Goal: Find specific page/section: Find specific page/section

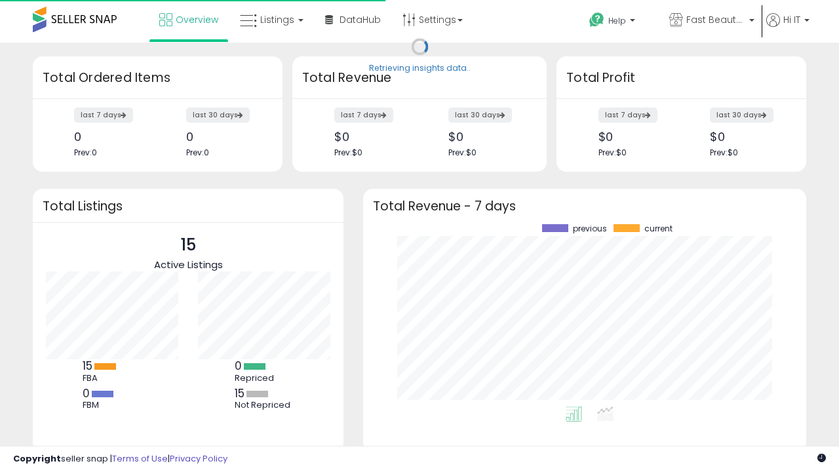
scroll to position [182, 417]
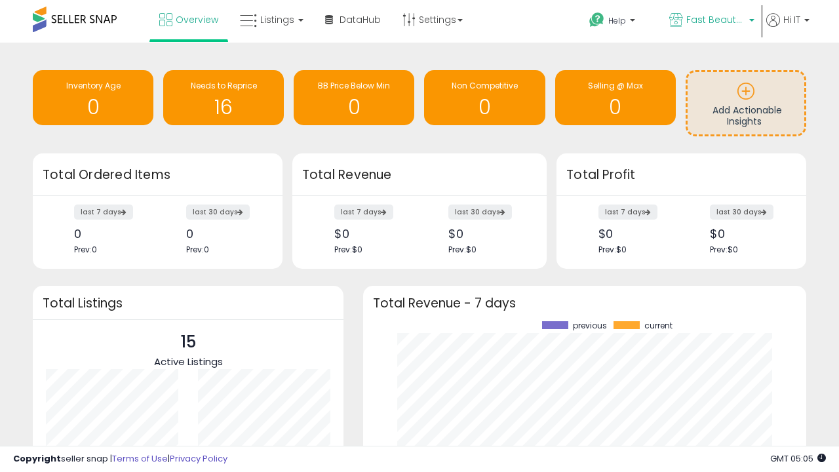
click at [711, 21] on span "Fast Beauty ([GEOGRAPHIC_DATA])" at bounding box center [715, 19] width 59 height 13
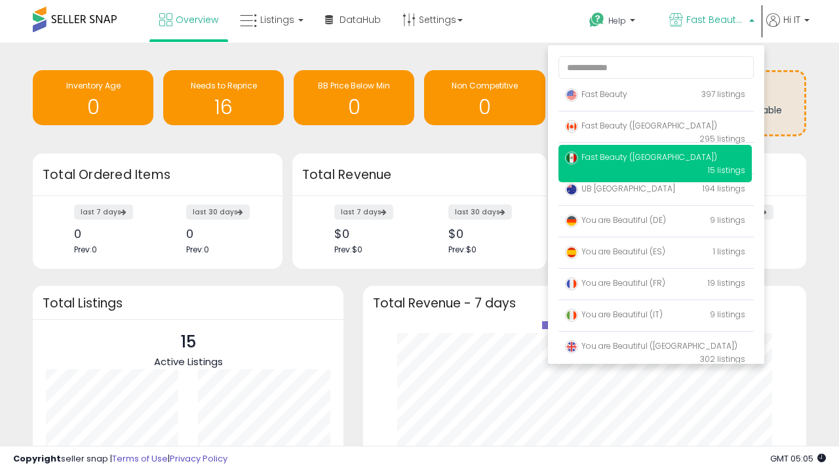
click at [655, 128] on span "Fast Beauty ([GEOGRAPHIC_DATA])" at bounding box center [641, 125] width 152 height 11
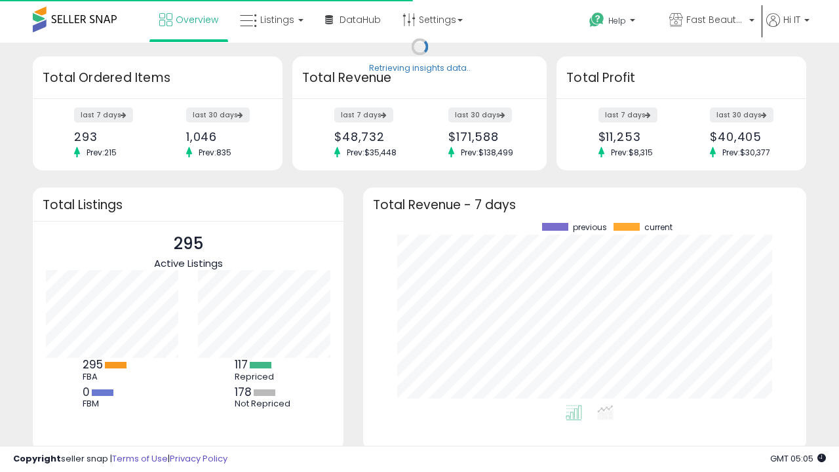
scroll to position [182, 417]
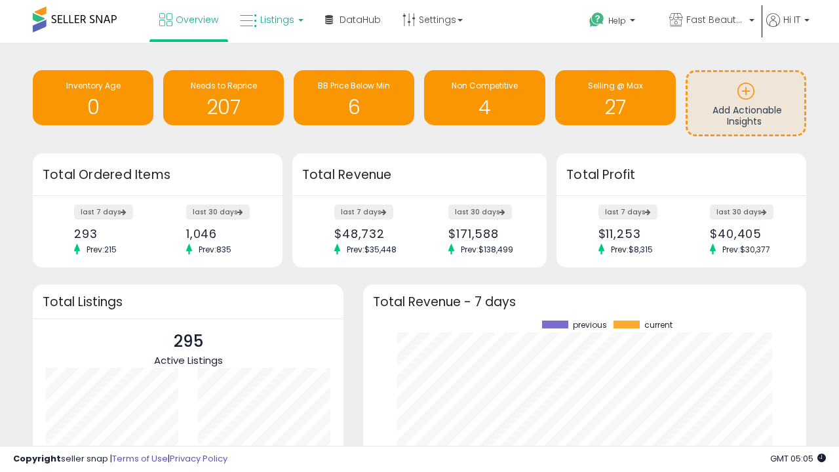
click at [270, 20] on span "Listings" at bounding box center [277, 19] width 34 height 13
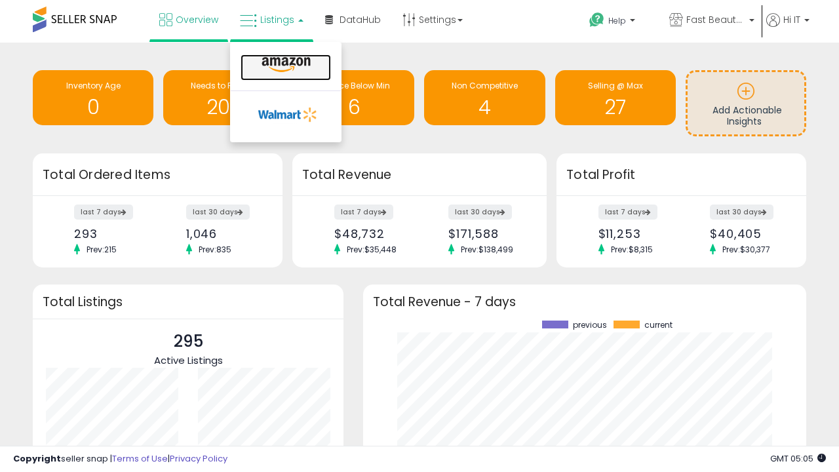
click at [285, 65] on icon at bounding box center [286, 64] width 57 height 17
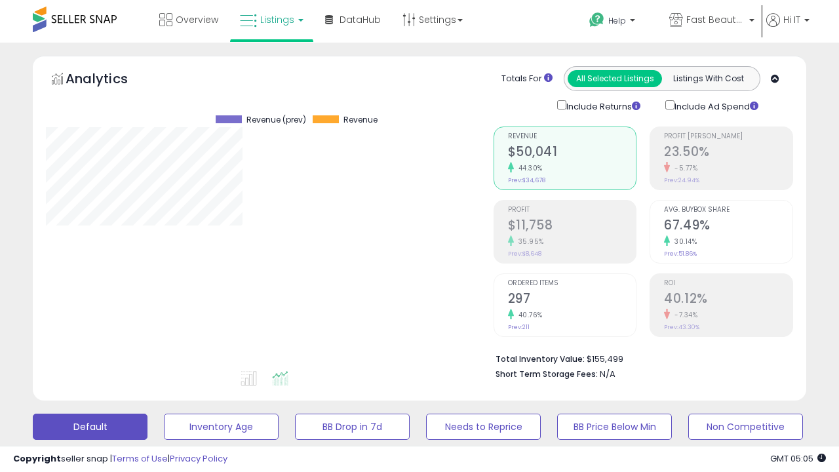
scroll to position [254, 0]
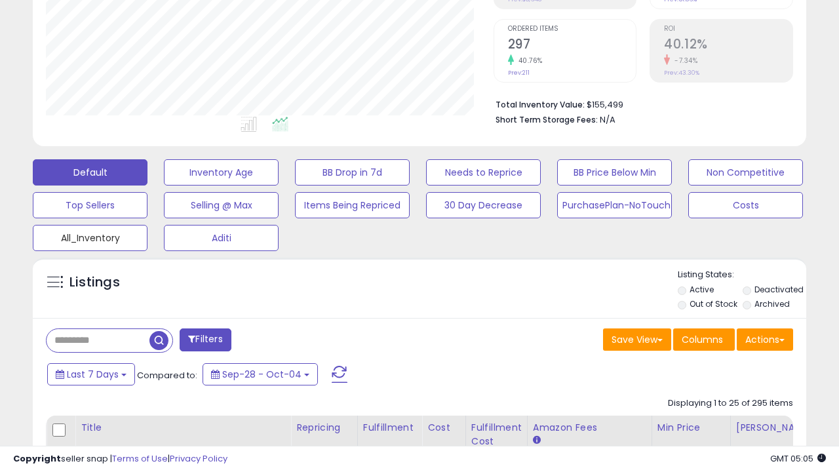
click at [90, 235] on button "All_Inventory" at bounding box center [90, 238] width 115 height 26
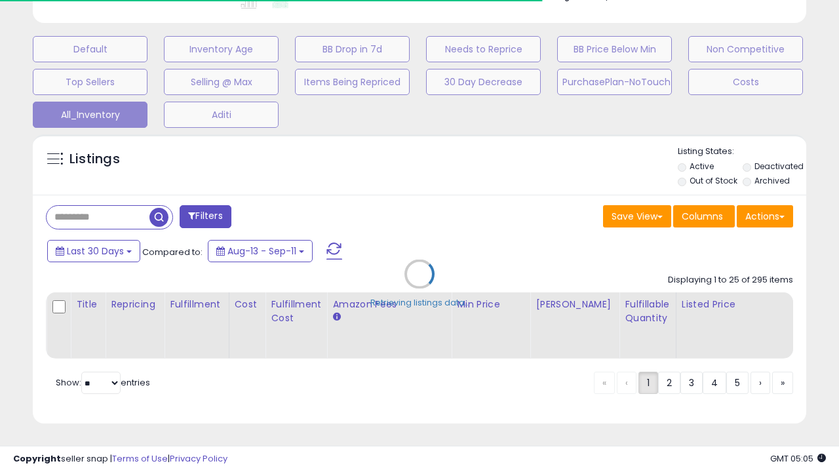
scroll to position [0, 10]
